Goal: Check status: Check status

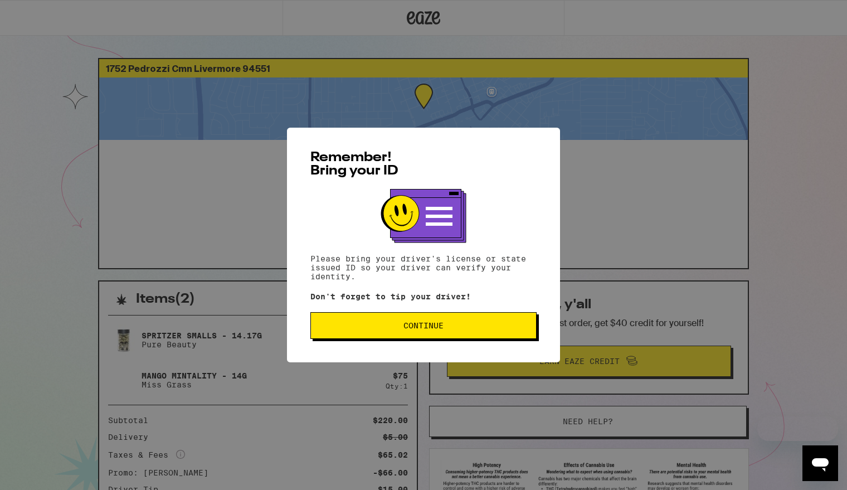
click at [403, 322] on button "Continue" at bounding box center [423, 325] width 226 height 27
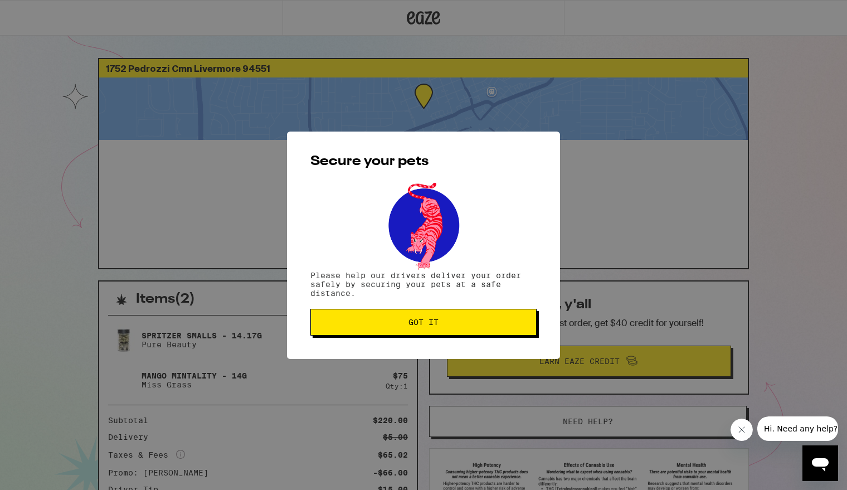
click at [436, 324] on span "Got it" at bounding box center [423, 322] width 30 height 8
